Goal: Find specific page/section: Find specific page/section

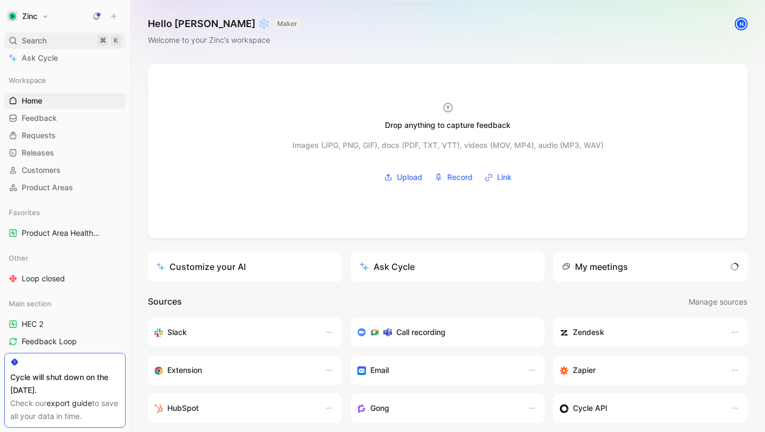
click at [70, 41] on div "Search ⌘ K" at bounding box center [64, 40] width 121 height 16
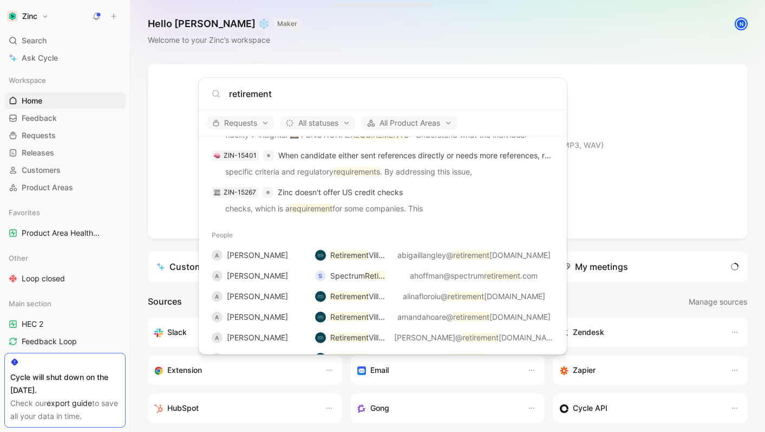
scroll to position [675, 0]
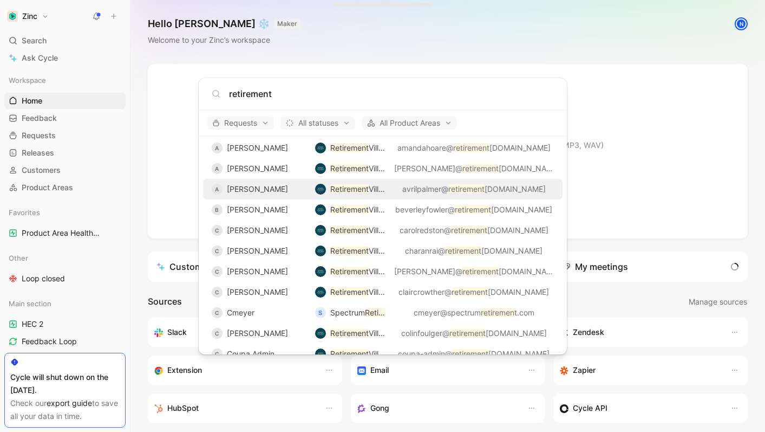
type input "retirement"
click at [433, 187] on span "avrilpalmer@" at bounding box center [425, 188] width 46 height 9
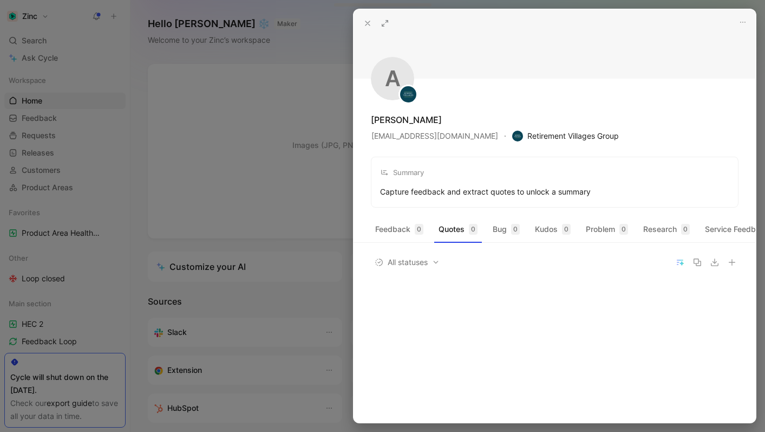
click at [539, 137] on span "Retirement Villages Group" at bounding box center [565, 135] width 107 height 13
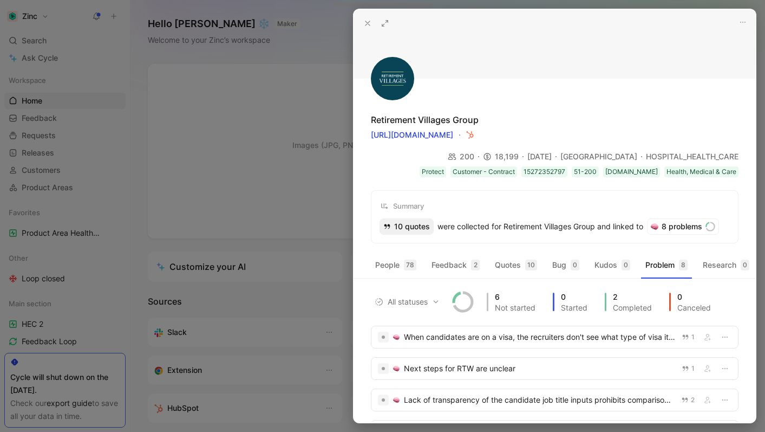
click at [398, 223] on div "10 quotes" at bounding box center [406, 226] width 53 height 15
